Goal: Task Accomplishment & Management: Complete application form

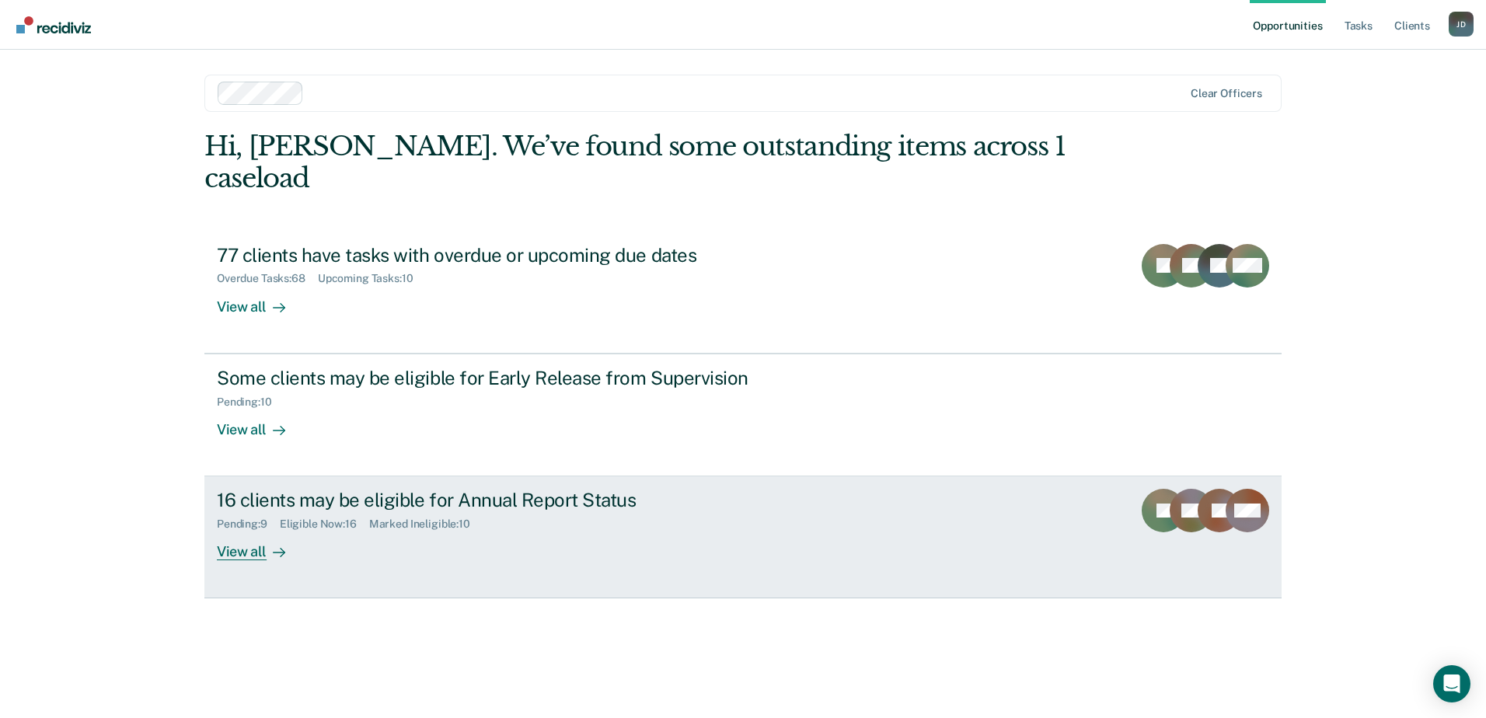
click at [312, 489] on div "16 clients may be eligible for Annual Report Status" at bounding box center [490, 500] width 546 height 23
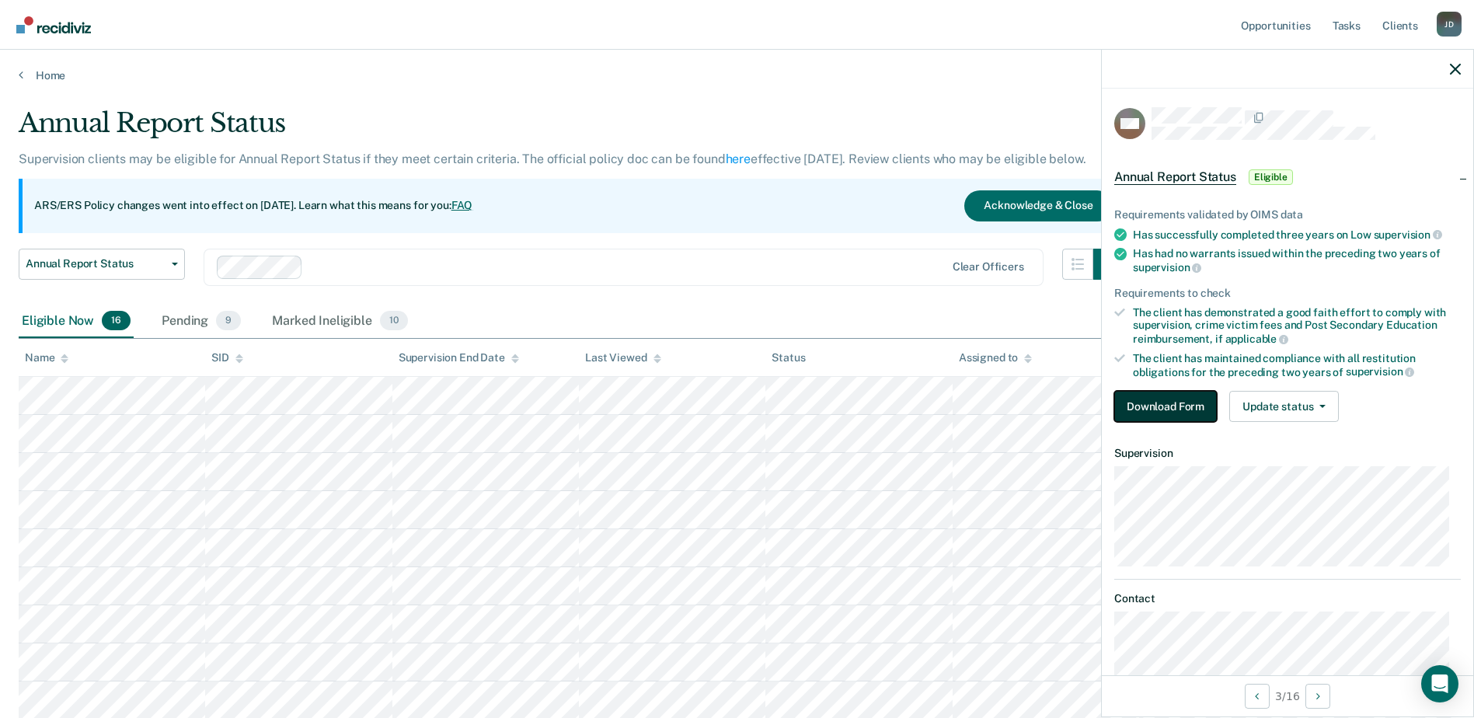
click at [1159, 402] on button "Download Form" at bounding box center [1165, 406] width 103 height 31
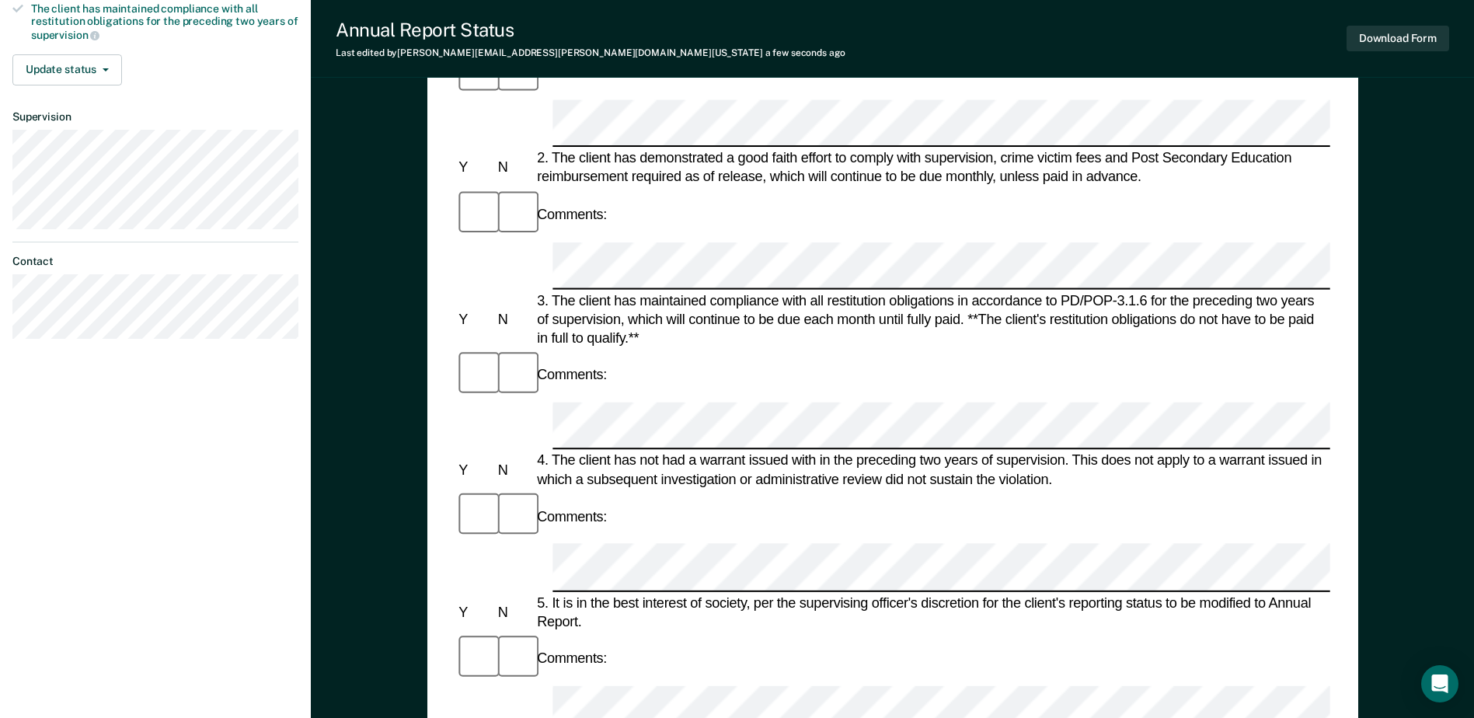
scroll to position [124, 0]
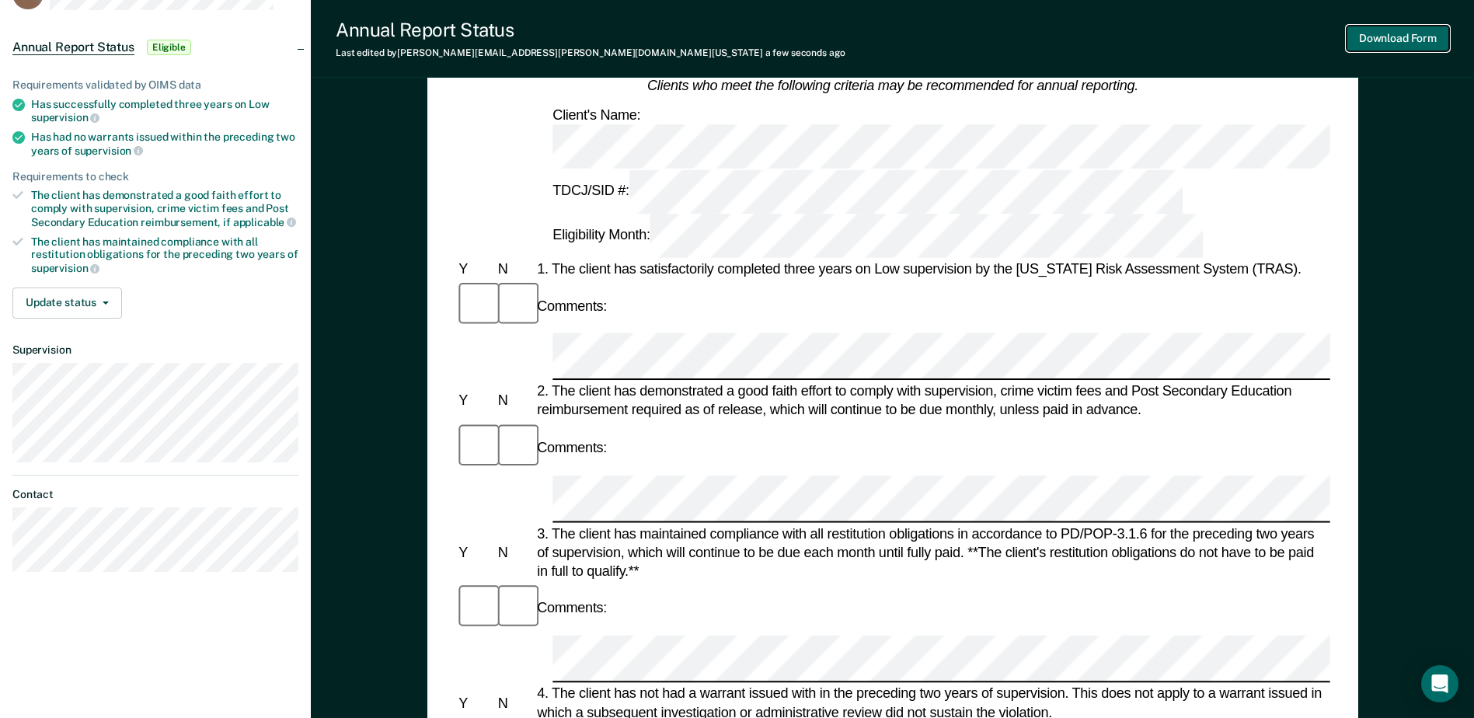
click at [1406, 38] on button "Download Form" at bounding box center [1398, 39] width 103 height 26
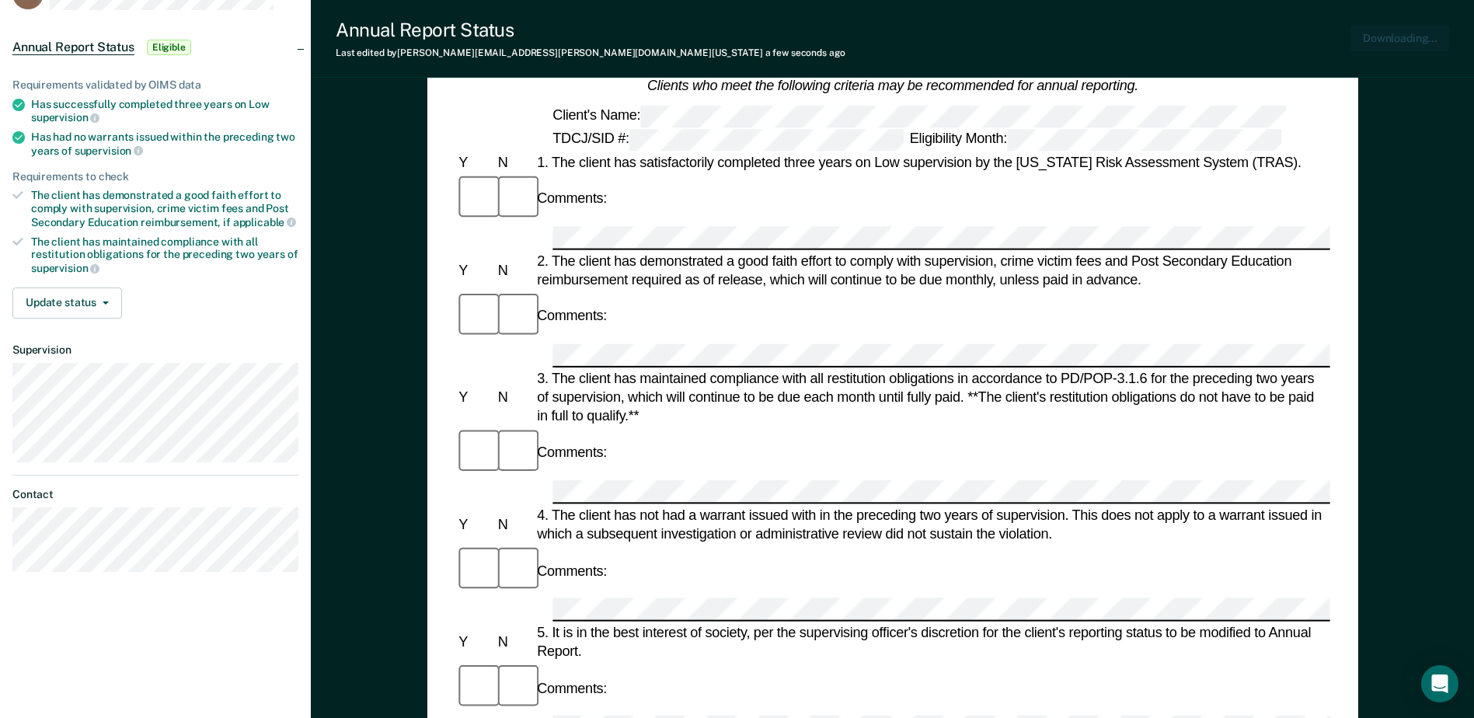
scroll to position [0, 0]
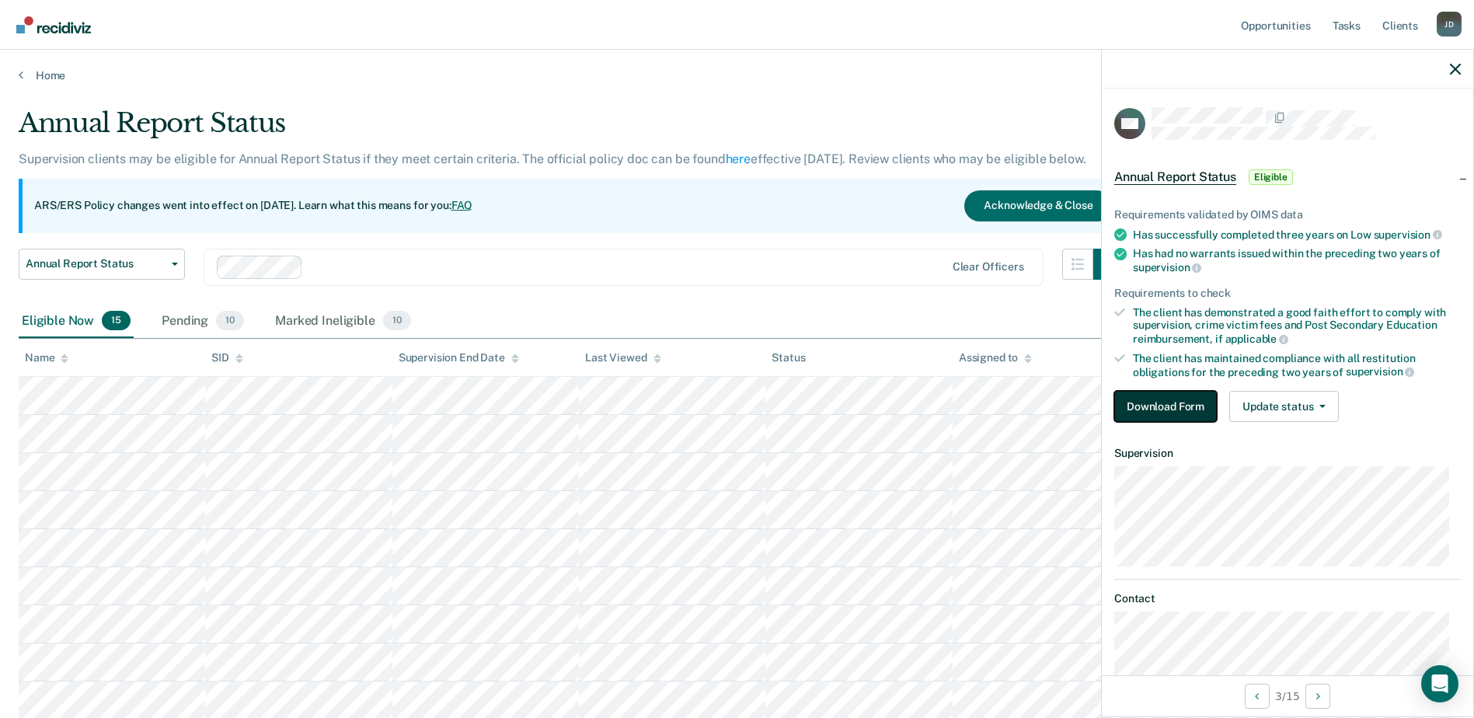
click at [1184, 399] on button "Download Form" at bounding box center [1165, 406] width 103 height 31
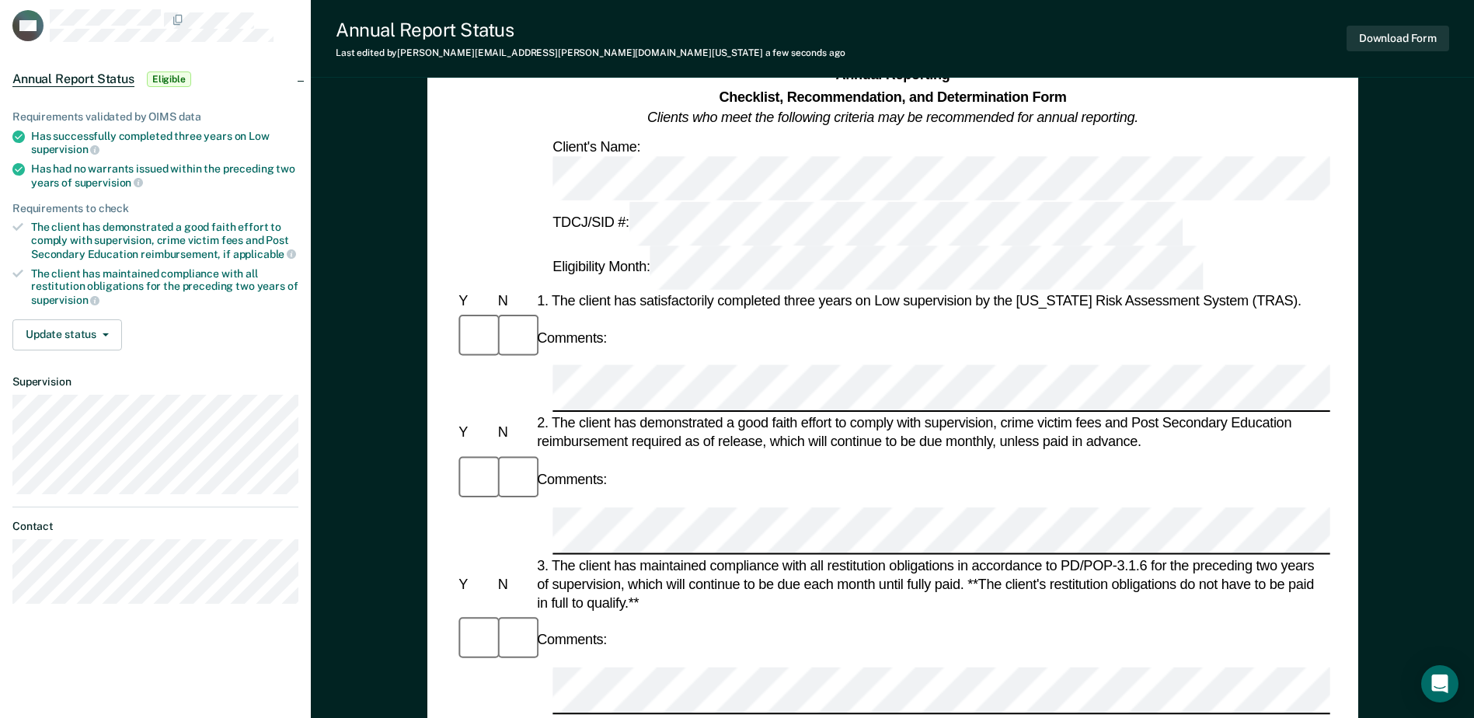
scroll to position [155, 0]
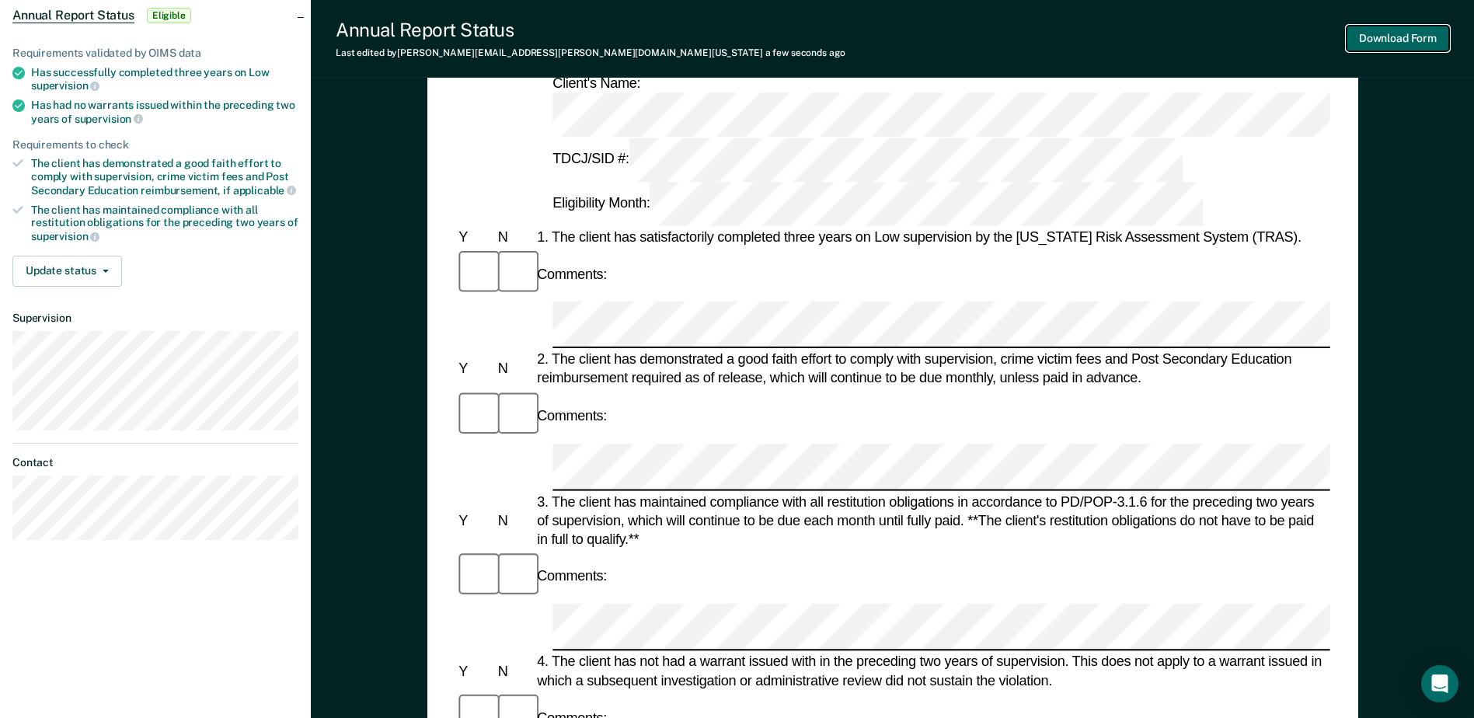
click at [1395, 38] on button "Download Form" at bounding box center [1398, 39] width 103 height 26
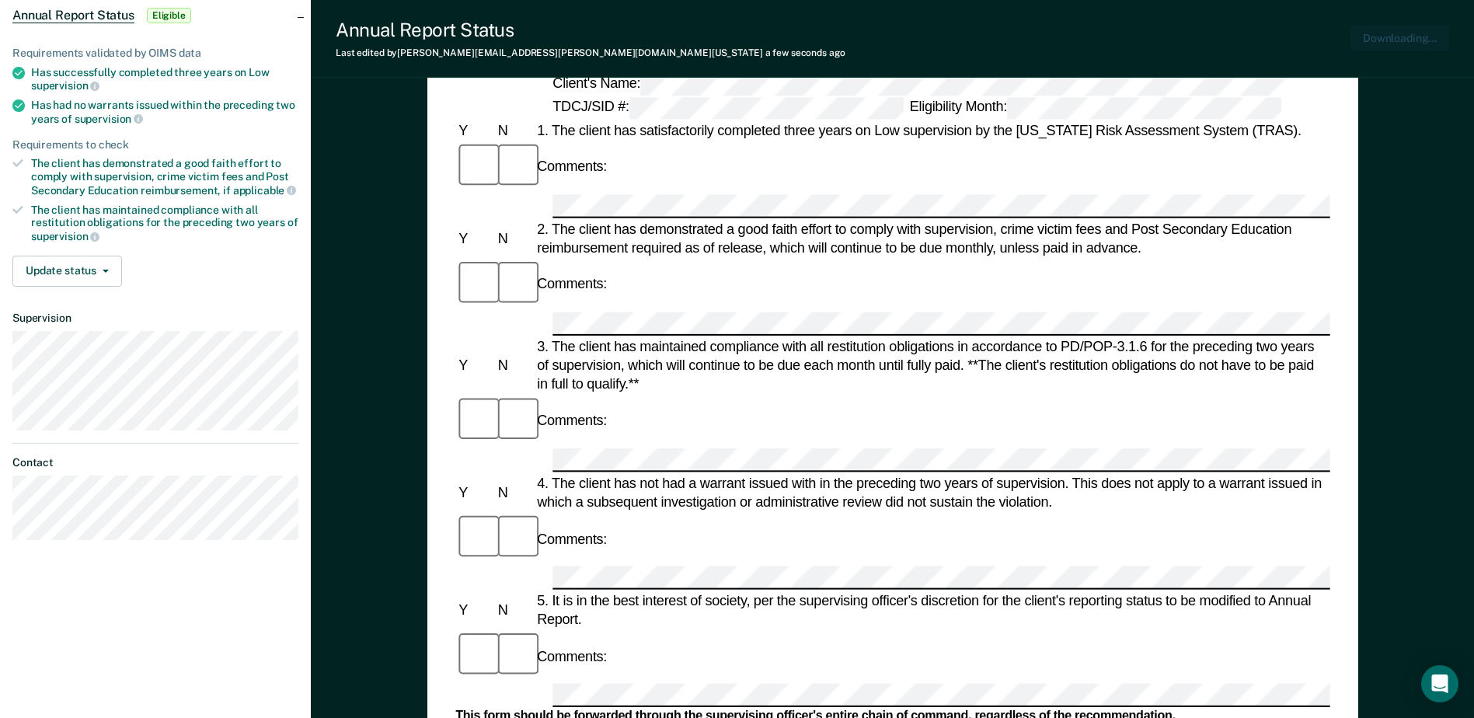
scroll to position [0, 0]
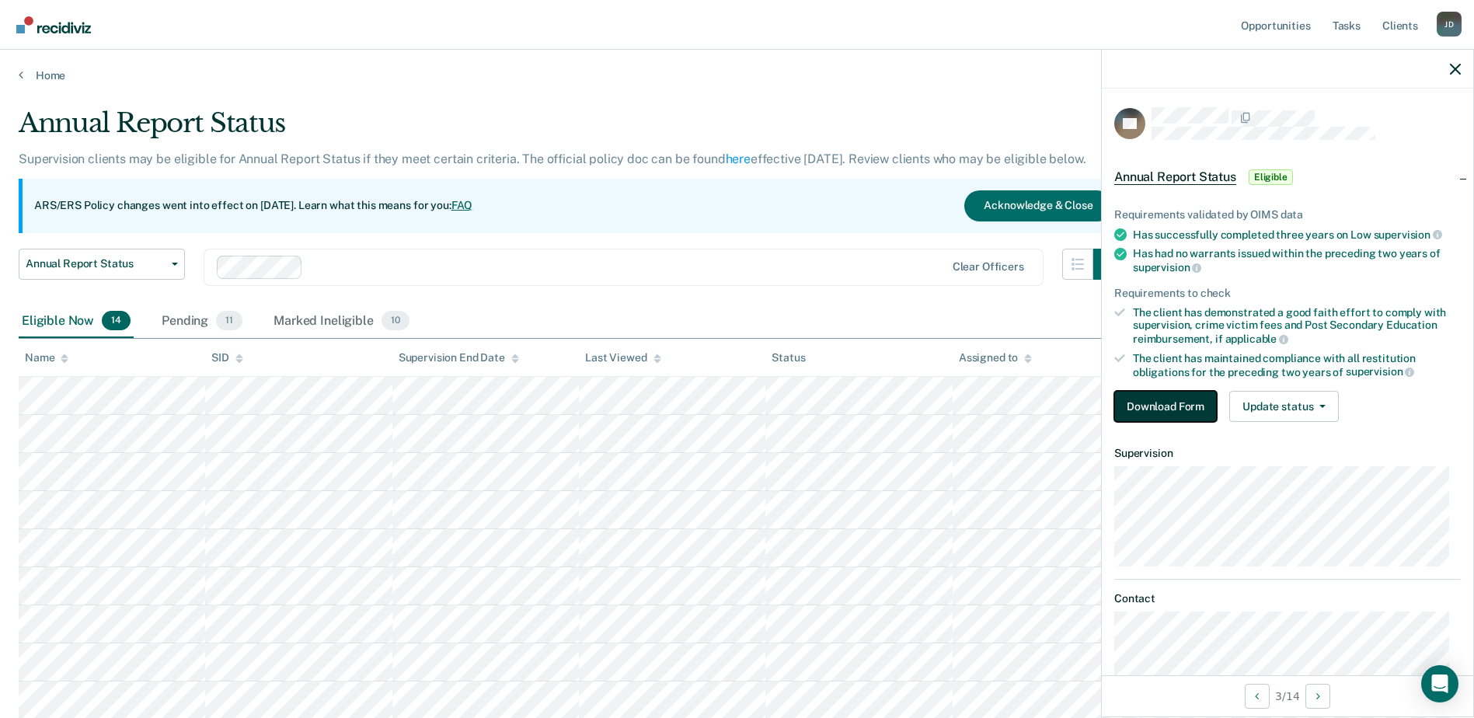
click at [1206, 407] on button "Download Form" at bounding box center [1165, 406] width 103 height 31
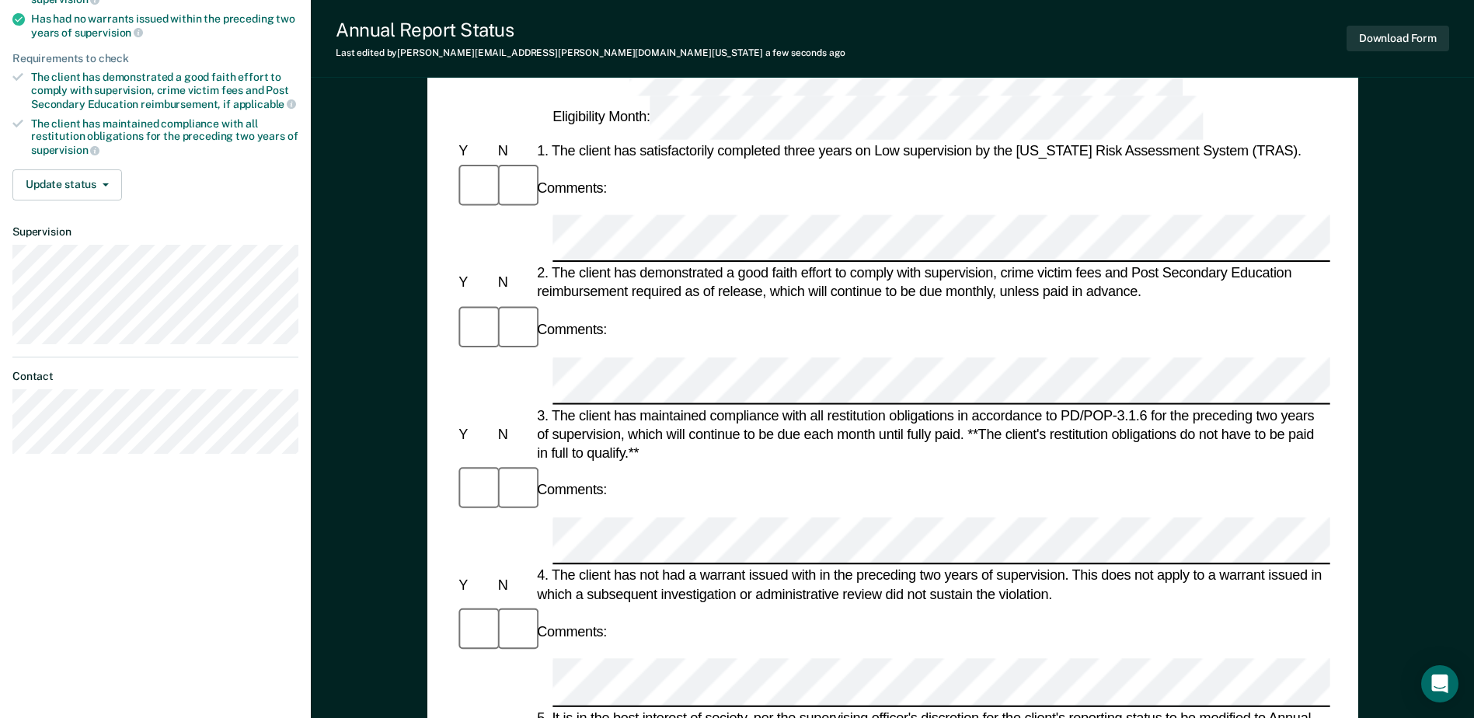
scroll to position [619, 0]
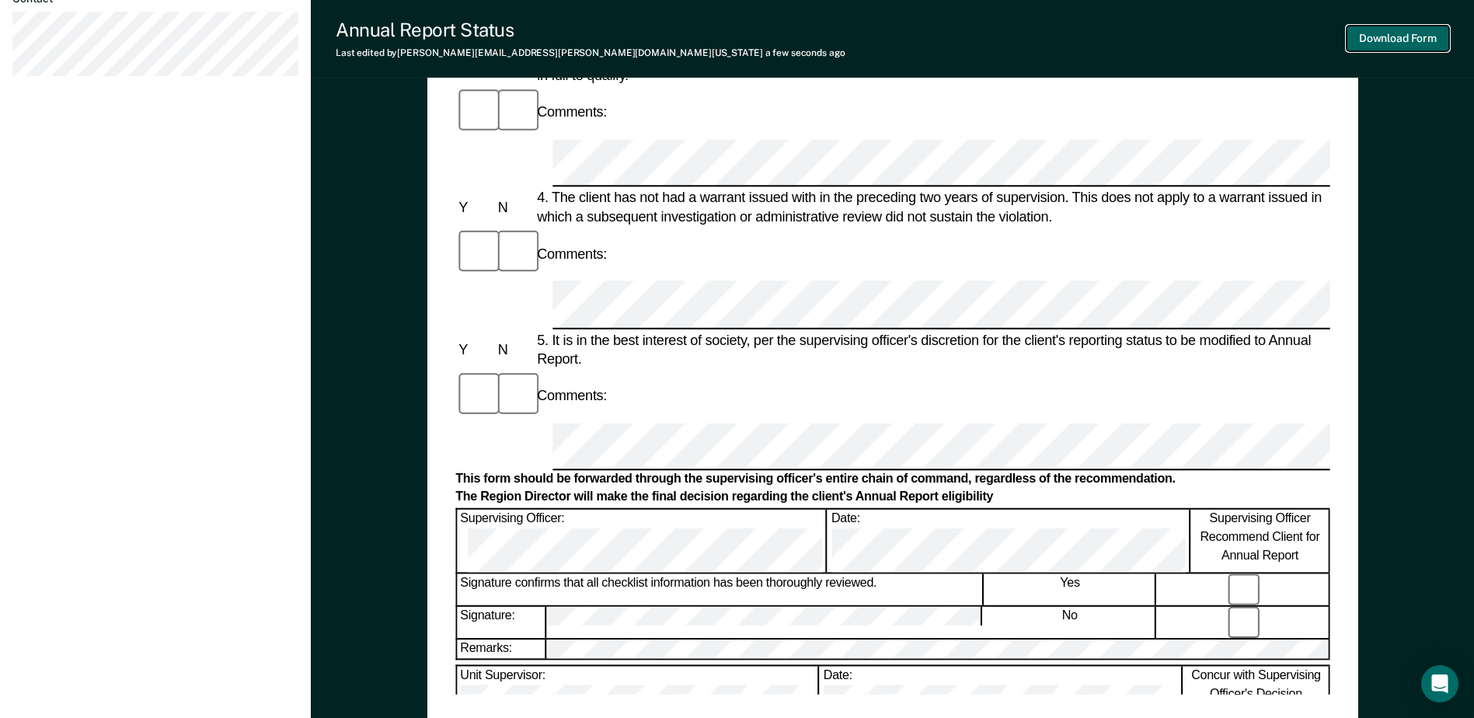
click at [1377, 47] on button "Download Form" at bounding box center [1398, 39] width 103 height 26
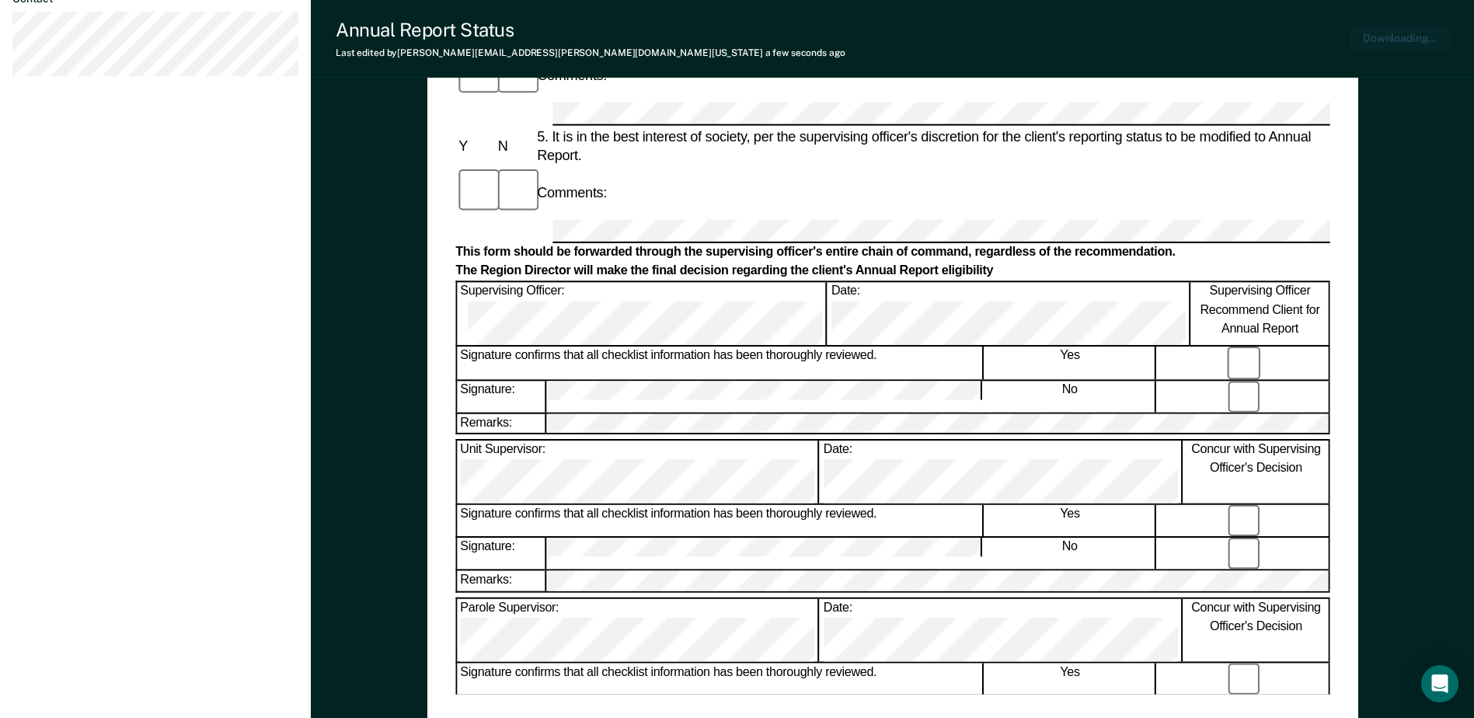
scroll to position [696, 0]
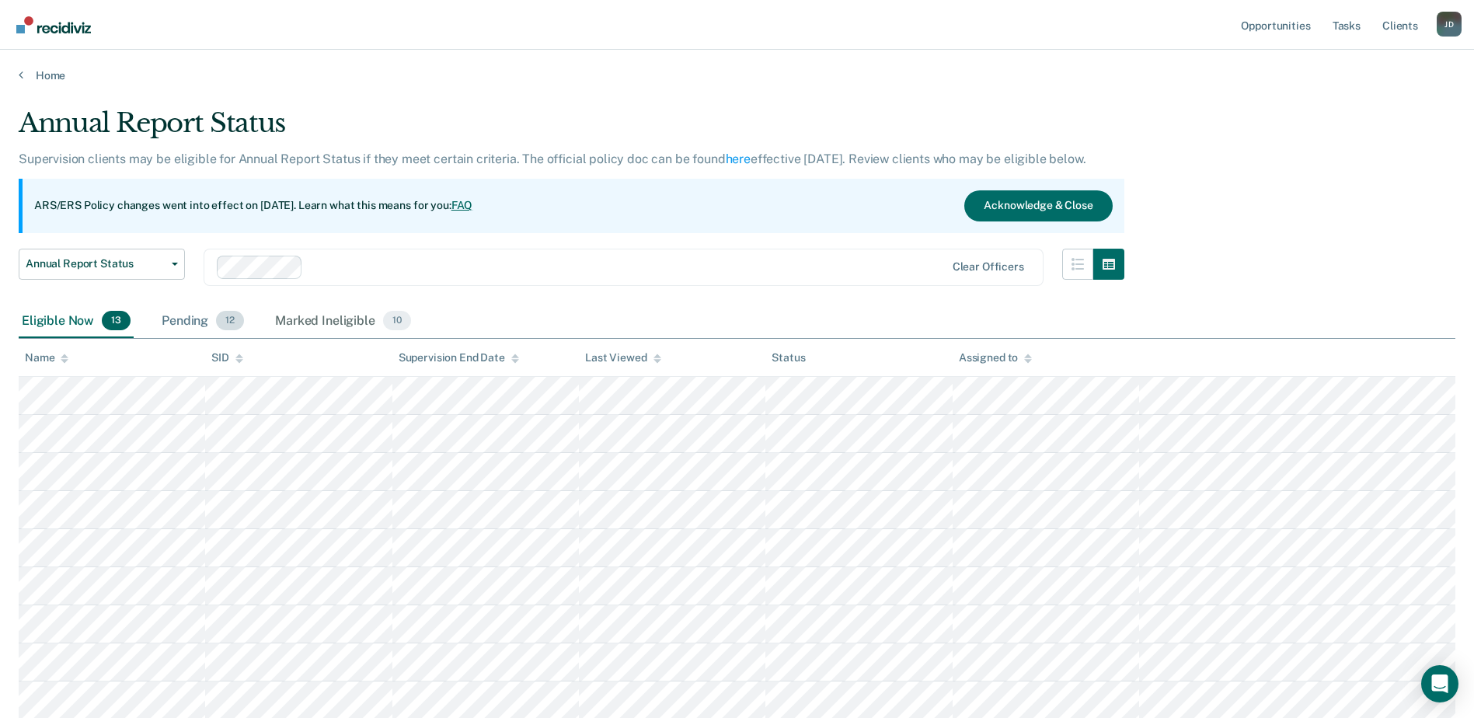
click at [175, 320] on div "Pending 12" at bounding box center [203, 322] width 89 height 34
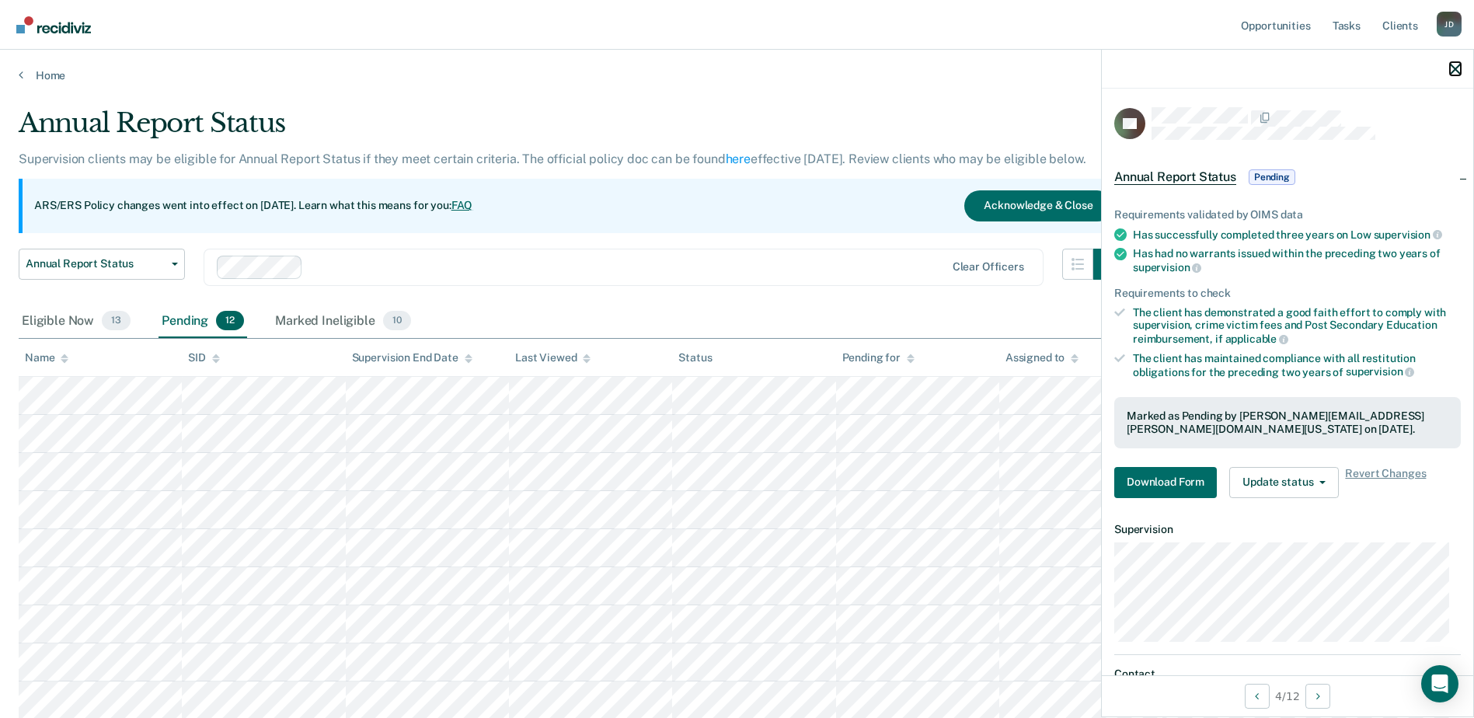
click at [1456, 73] on icon "button" at bounding box center [1455, 69] width 11 height 11
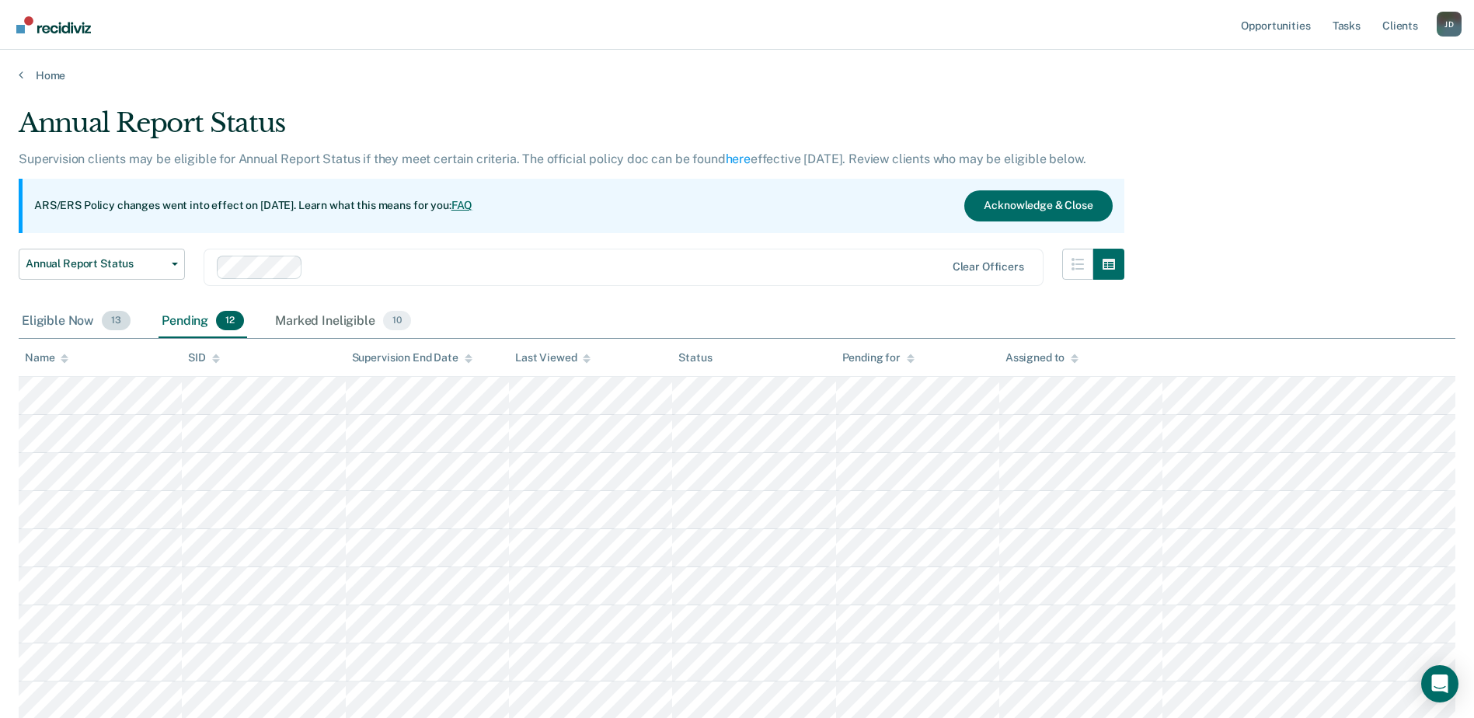
click at [54, 321] on div "Eligible Now 13" at bounding box center [76, 322] width 115 height 34
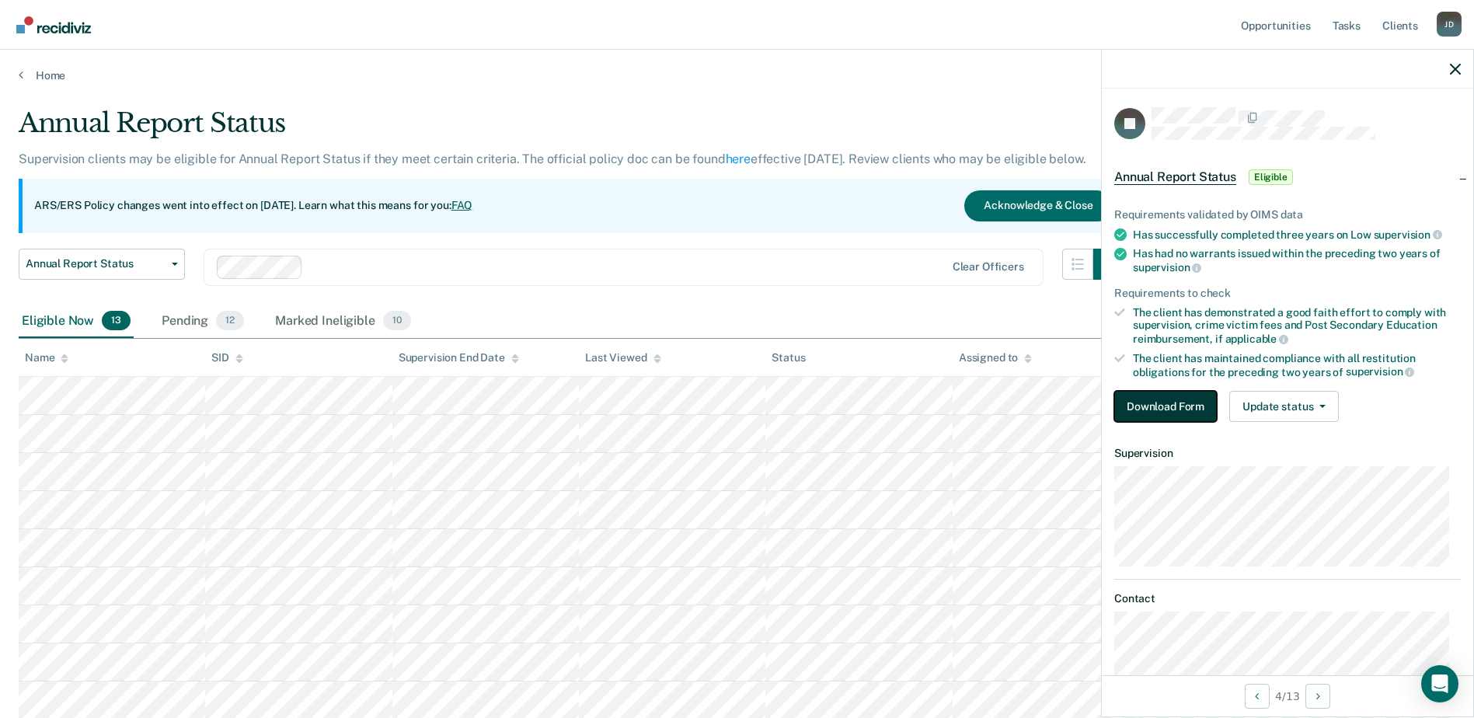
click at [1161, 410] on button "Download Form" at bounding box center [1165, 406] width 103 height 31
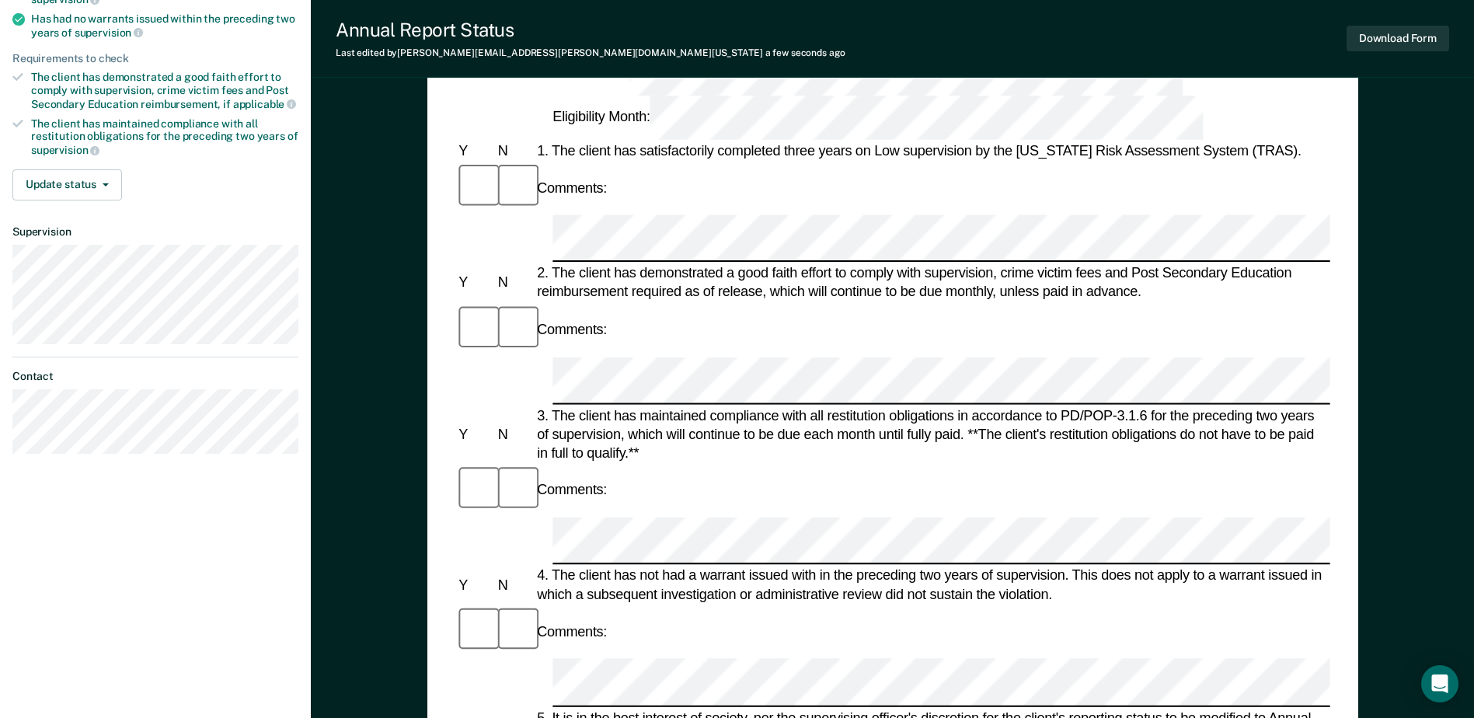
scroll to position [619, 0]
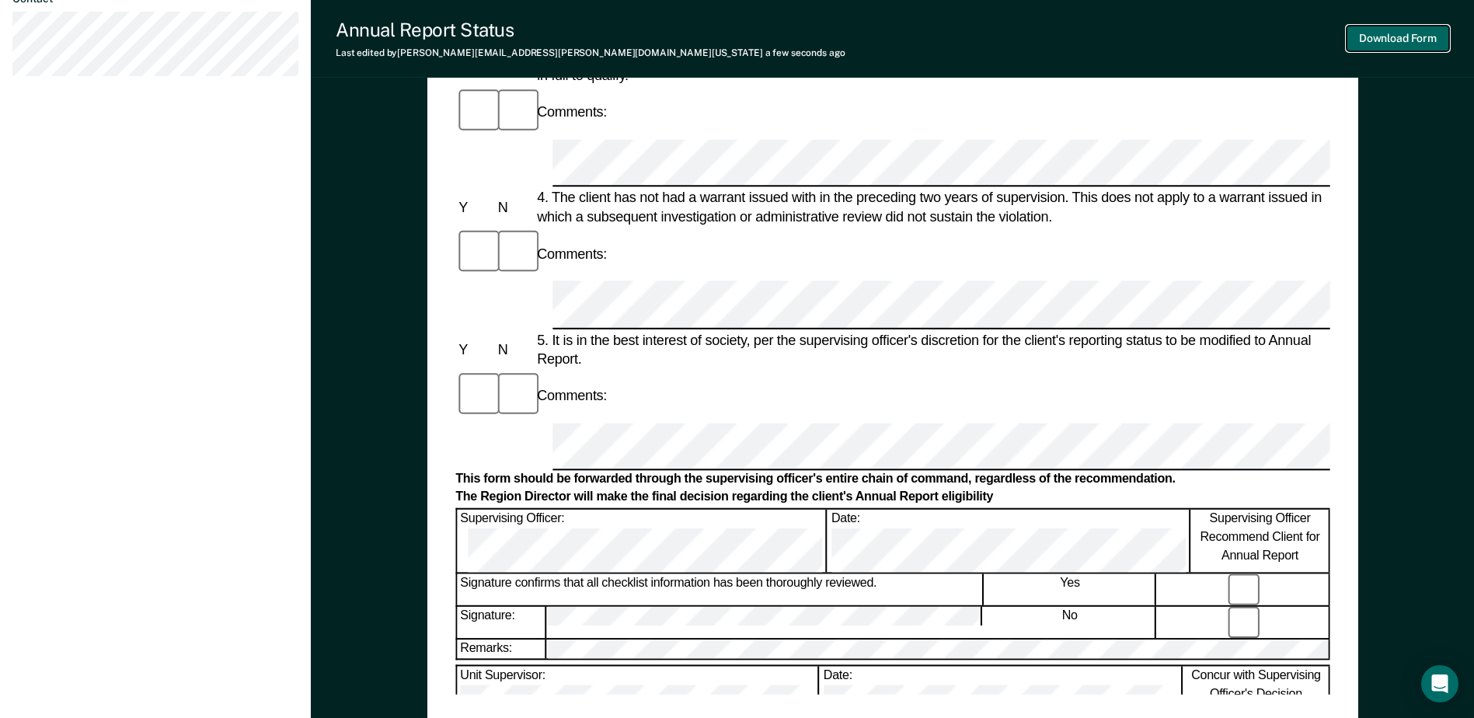
click at [1409, 33] on button "Download Form" at bounding box center [1398, 39] width 103 height 26
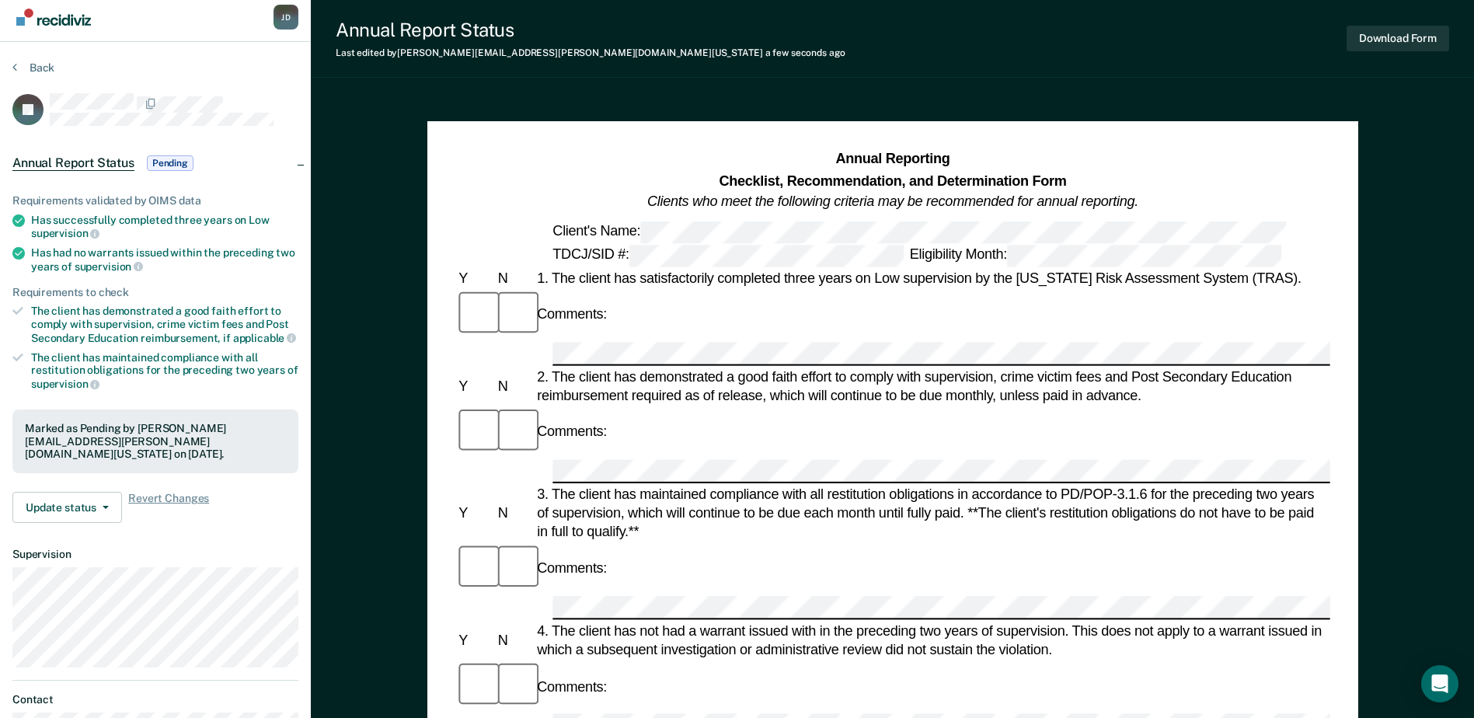
scroll to position [0, 0]
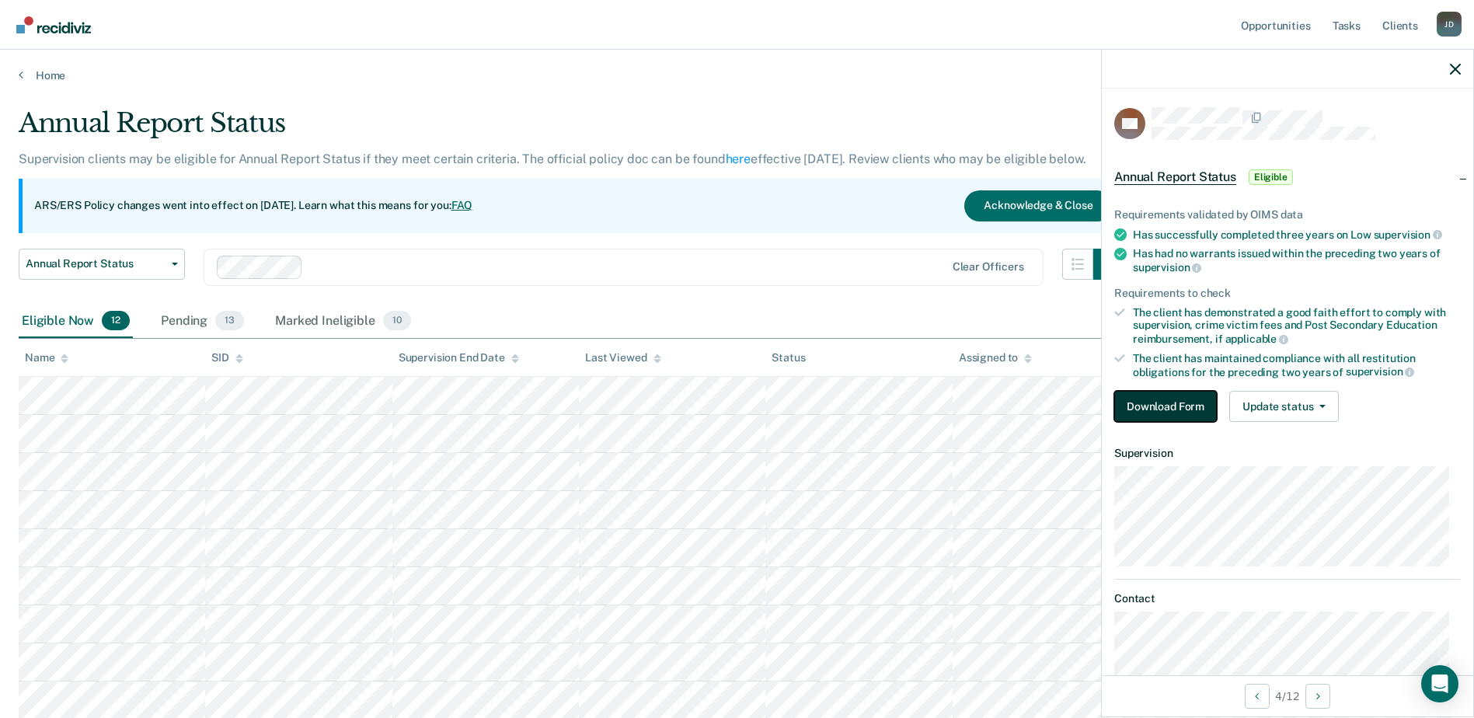
click at [1153, 408] on button "Download Form" at bounding box center [1165, 406] width 103 height 31
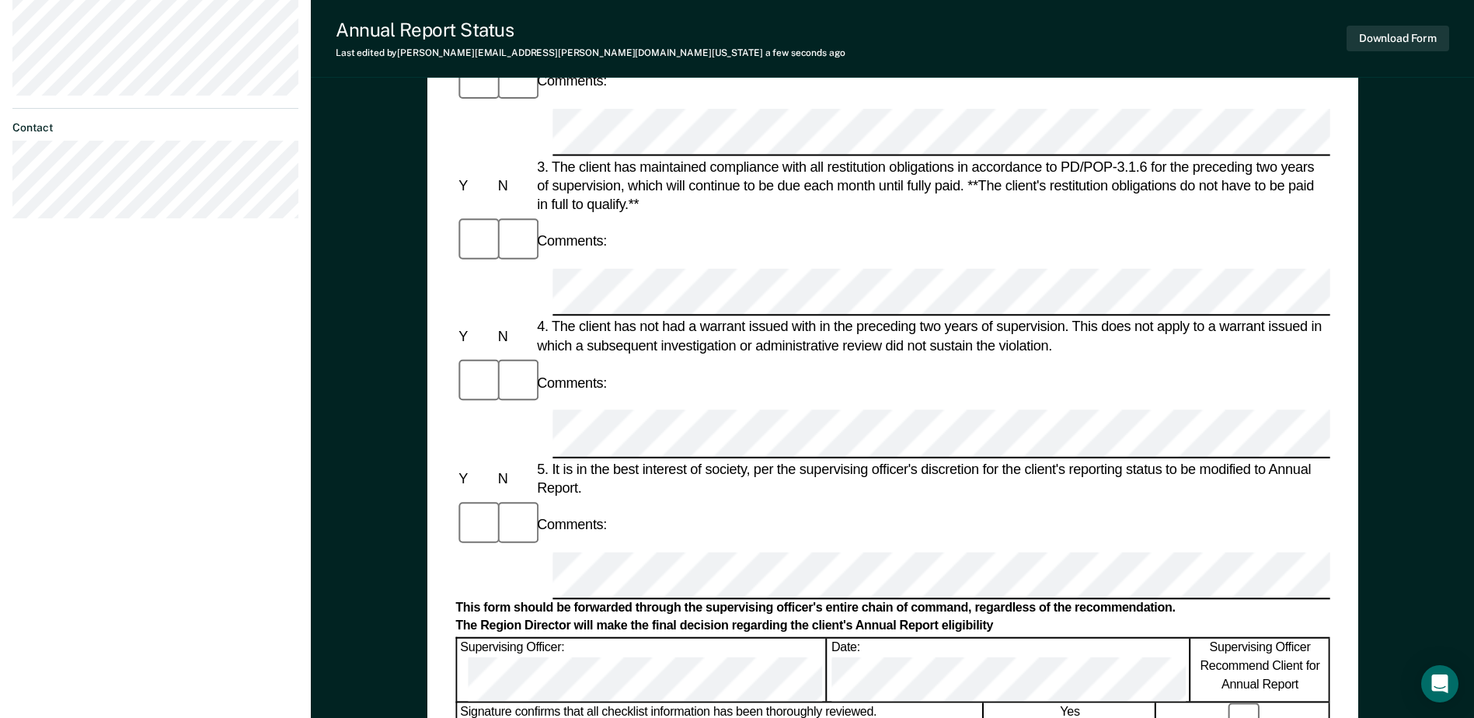
scroll to position [474, 0]
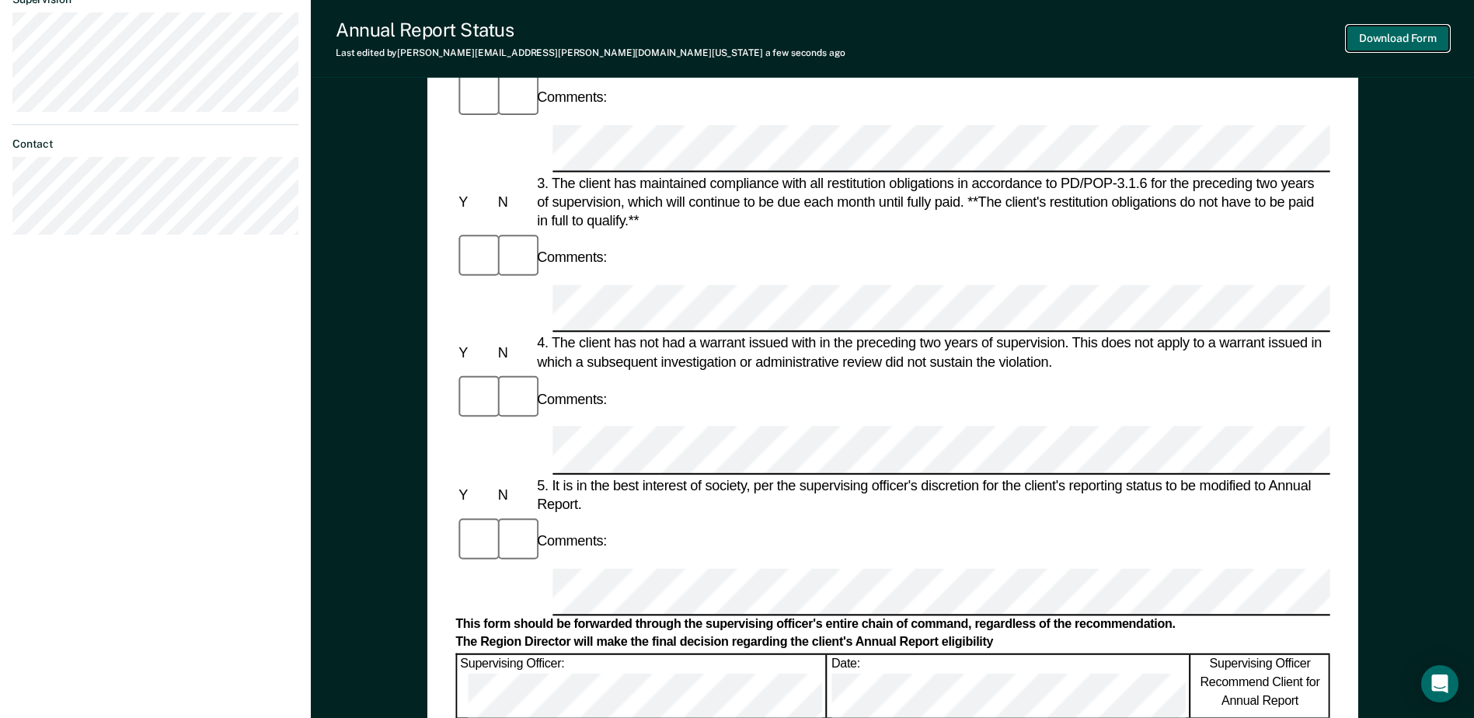
click at [1417, 33] on button "Download Form" at bounding box center [1398, 39] width 103 height 26
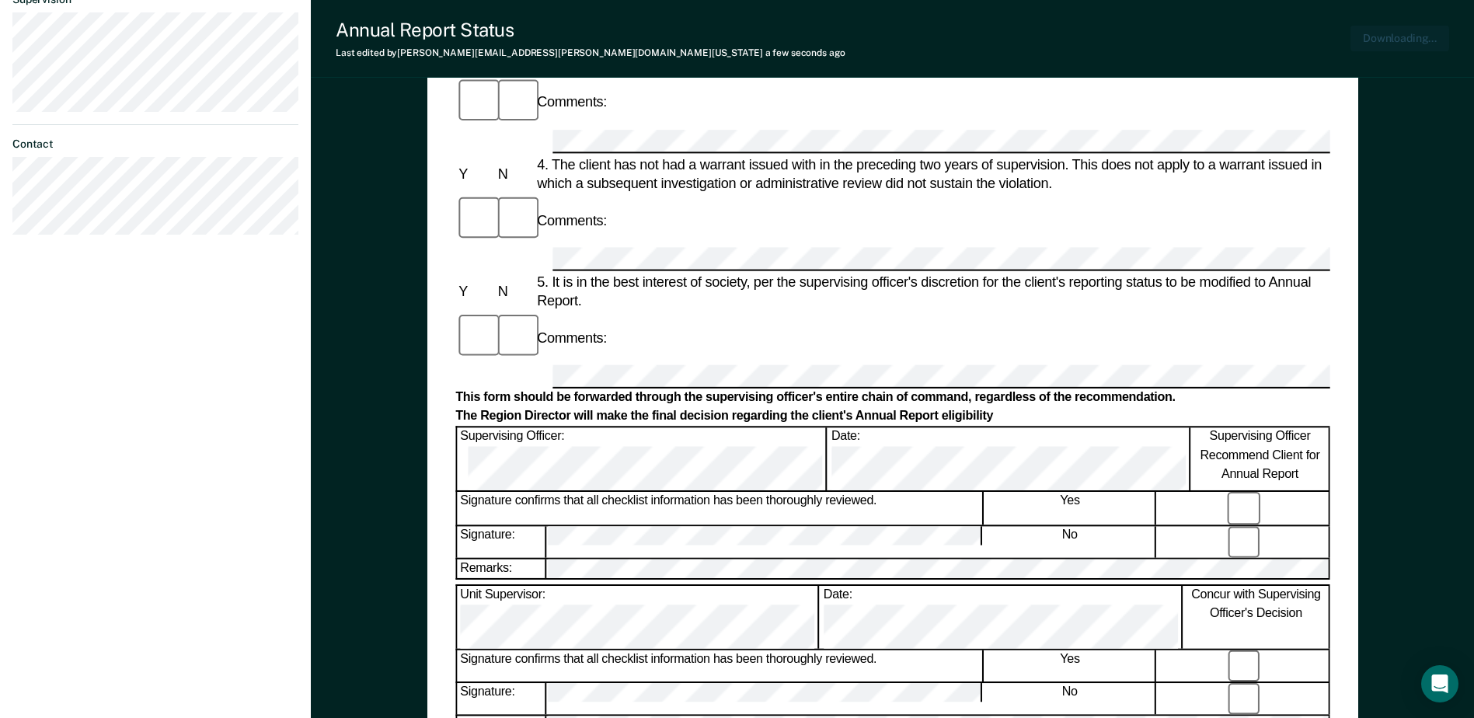
scroll to position [549, 0]
